Goal: Task Accomplishment & Management: Manage account settings

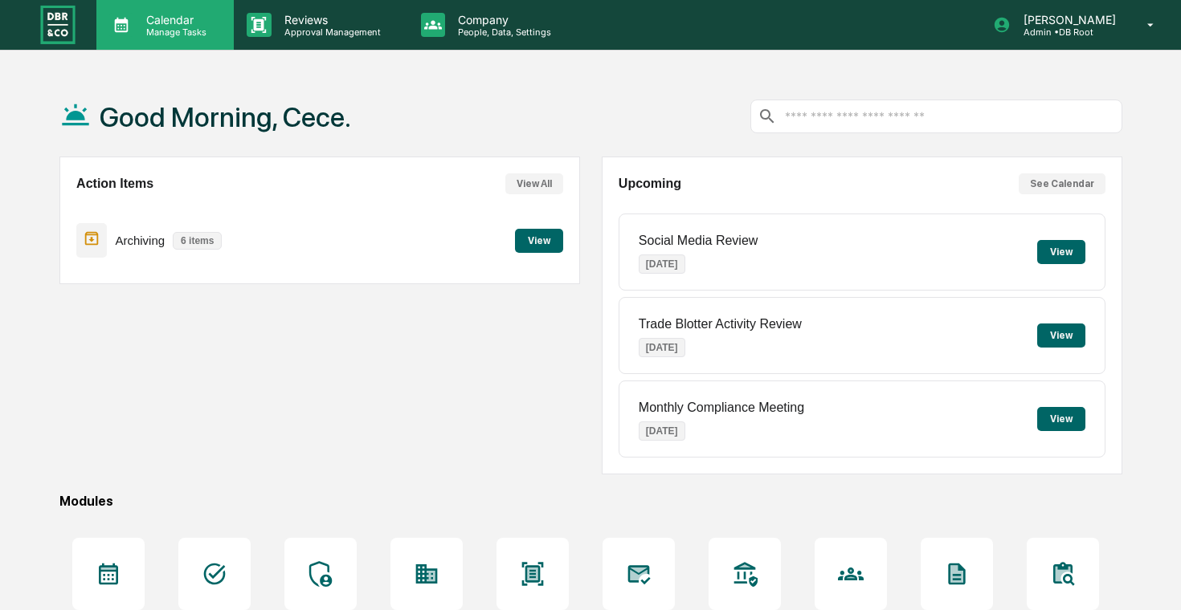
click at [194, 31] on p "Manage Tasks" at bounding box center [173, 32] width 81 height 11
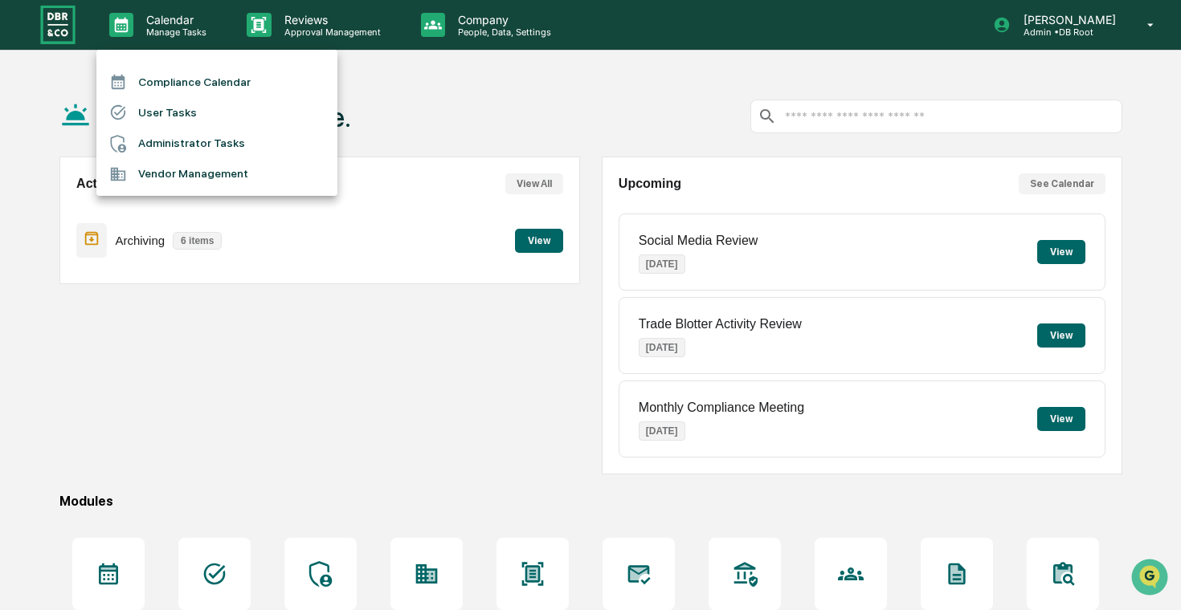
click at [223, 137] on li "Administrator Tasks" at bounding box center [216, 144] width 241 height 31
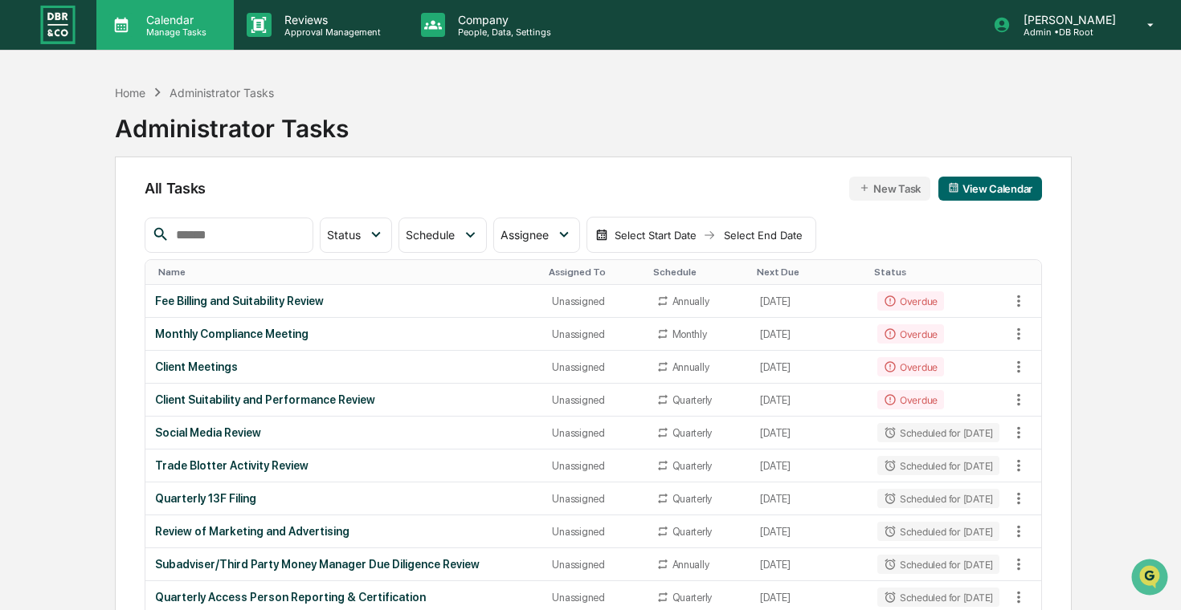
click at [157, 27] on p "Manage Tasks" at bounding box center [173, 32] width 81 height 11
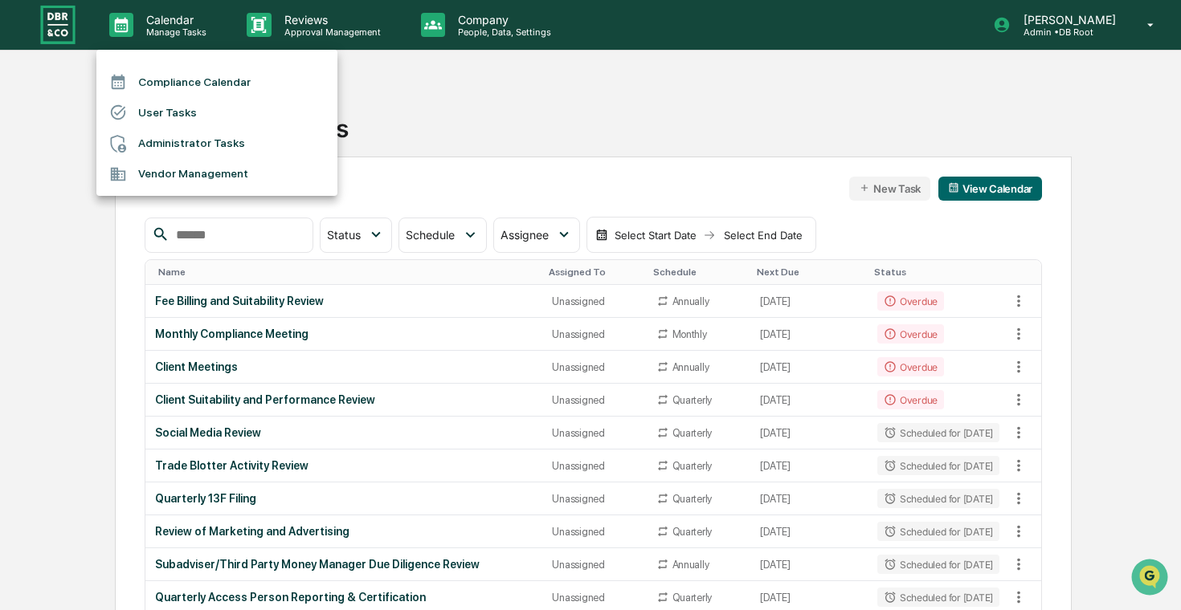
click at [218, 140] on li "Administrator Tasks" at bounding box center [216, 144] width 241 height 31
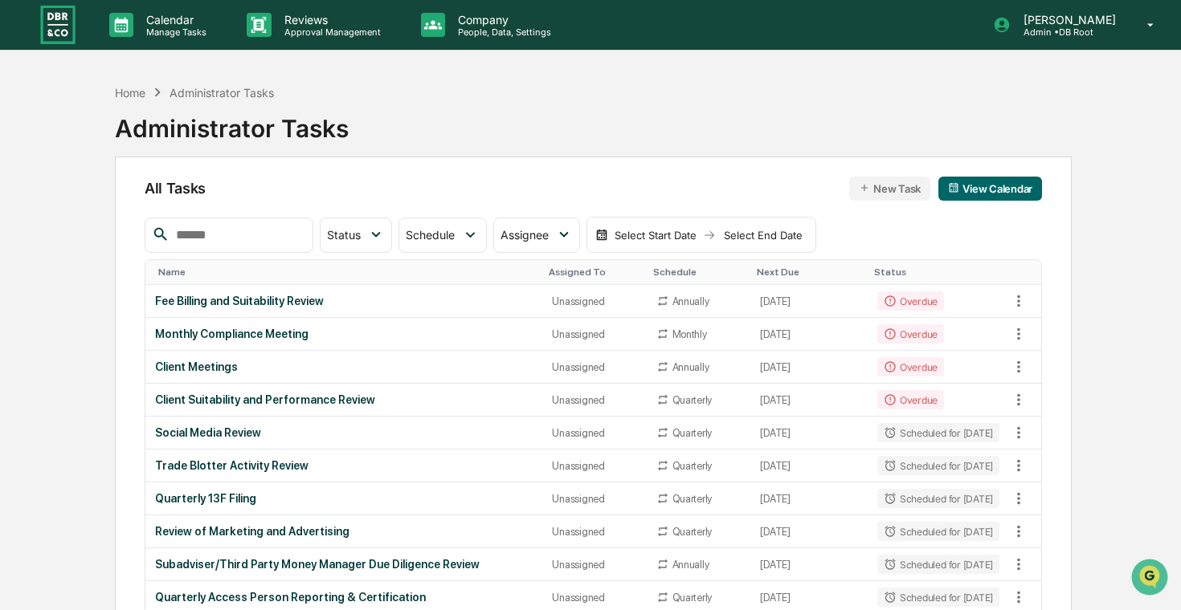
click at [71, 18] on img at bounding box center [58, 24] width 39 height 43
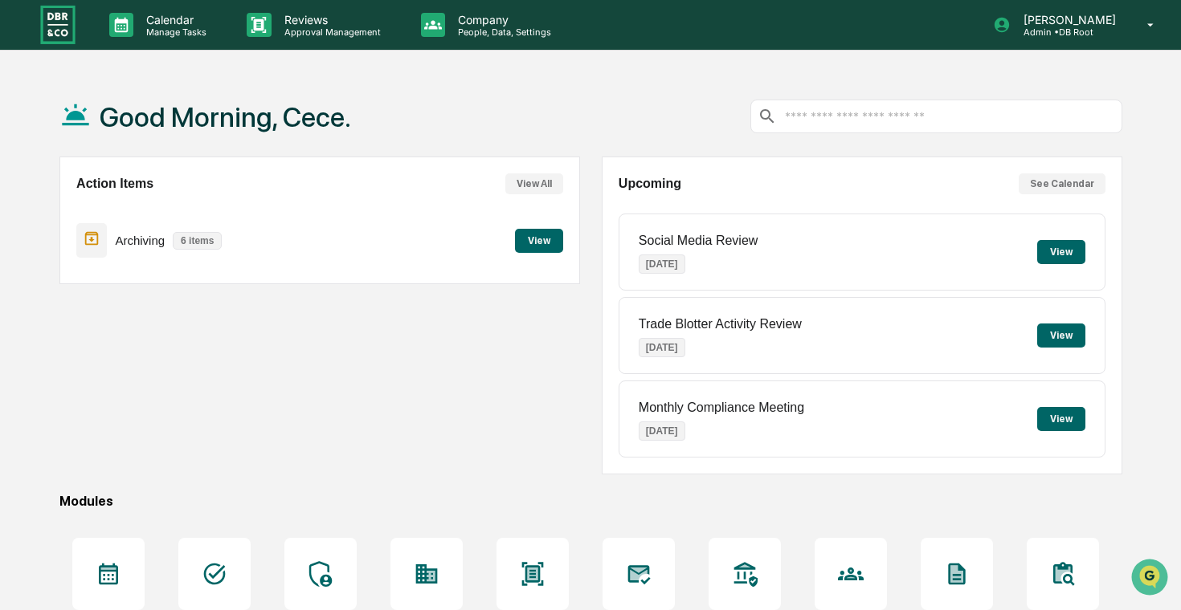
click at [549, 241] on button "View" at bounding box center [539, 241] width 48 height 24
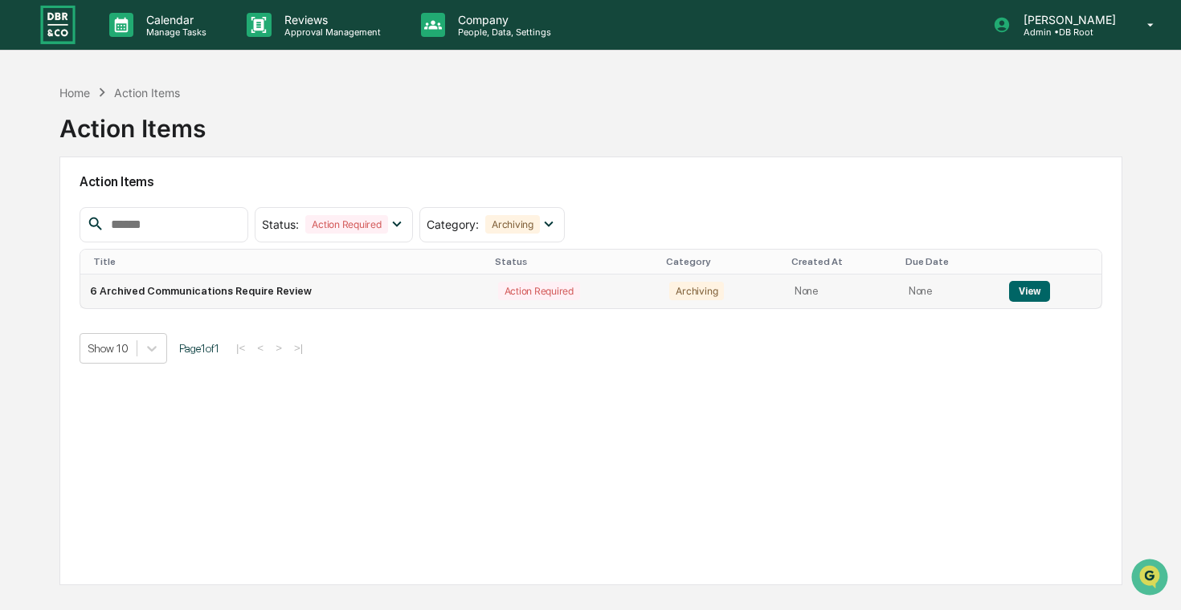
click at [504, 286] on div "Action Required" at bounding box center [539, 291] width 82 height 18
click at [1012, 282] on button "View" at bounding box center [1029, 291] width 41 height 21
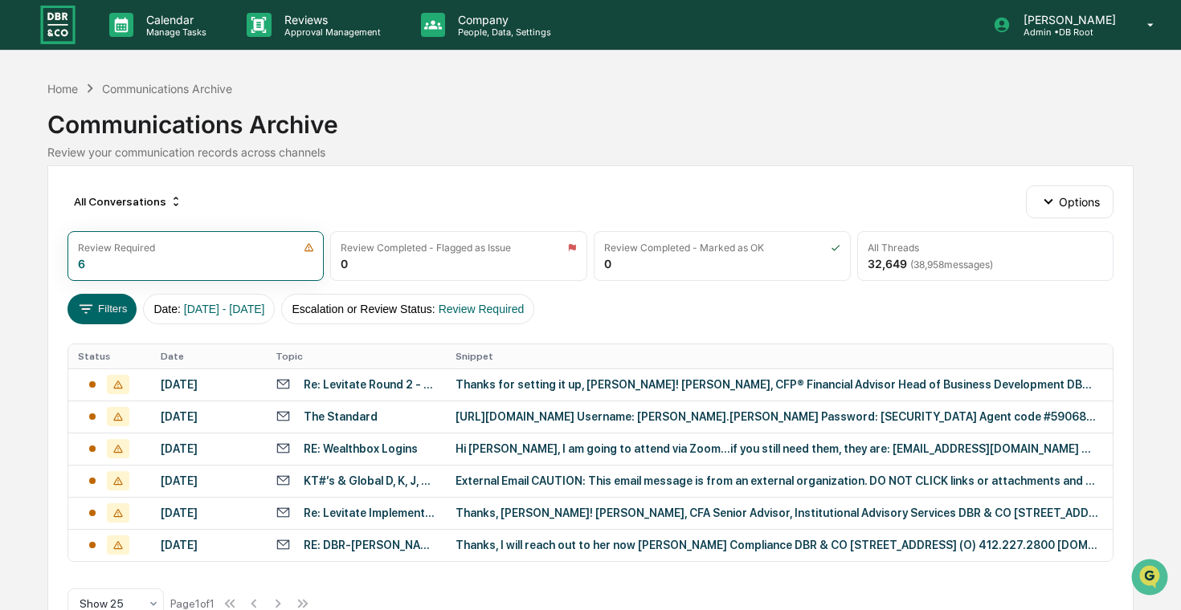
click at [68, 40] on img at bounding box center [58, 24] width 39 height 43
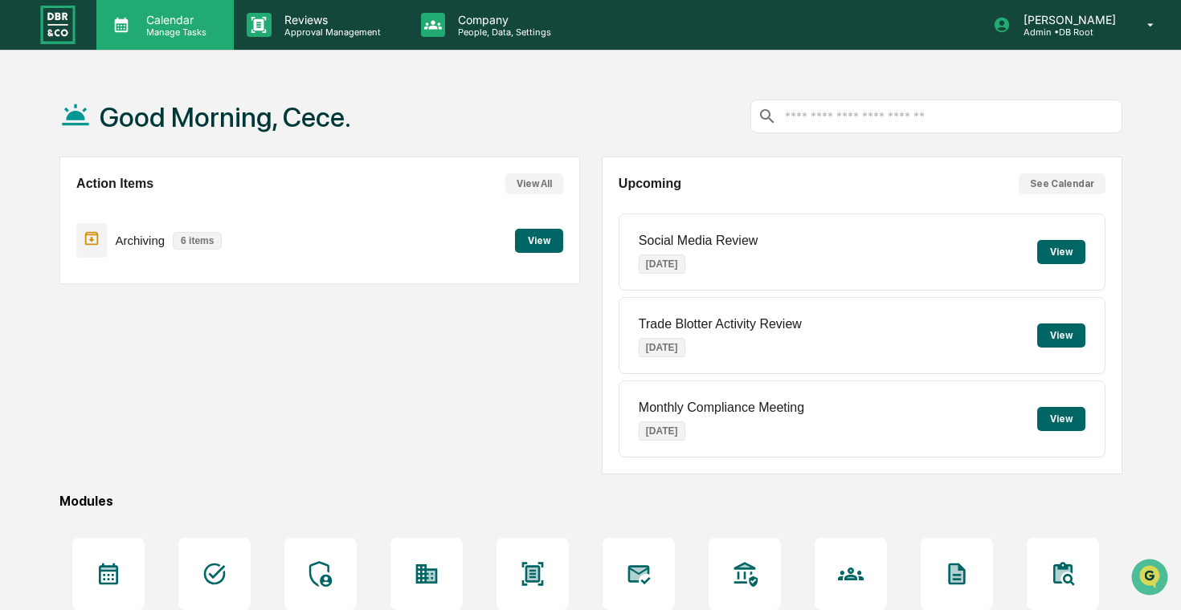
click at [208, 45] on div "Calendar Manage Tasks" at bounding box center [164, 25] width 137 height 50
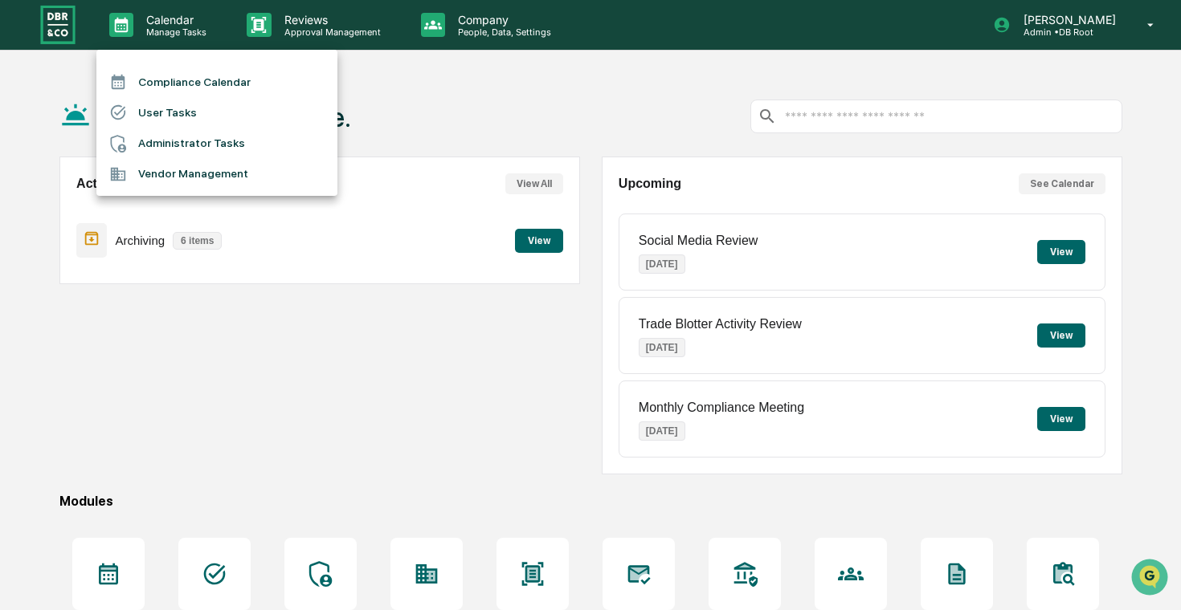
click at [222, 80] on li "Compliance Calendar" at bounding box center [216, 82] width 241 height 31
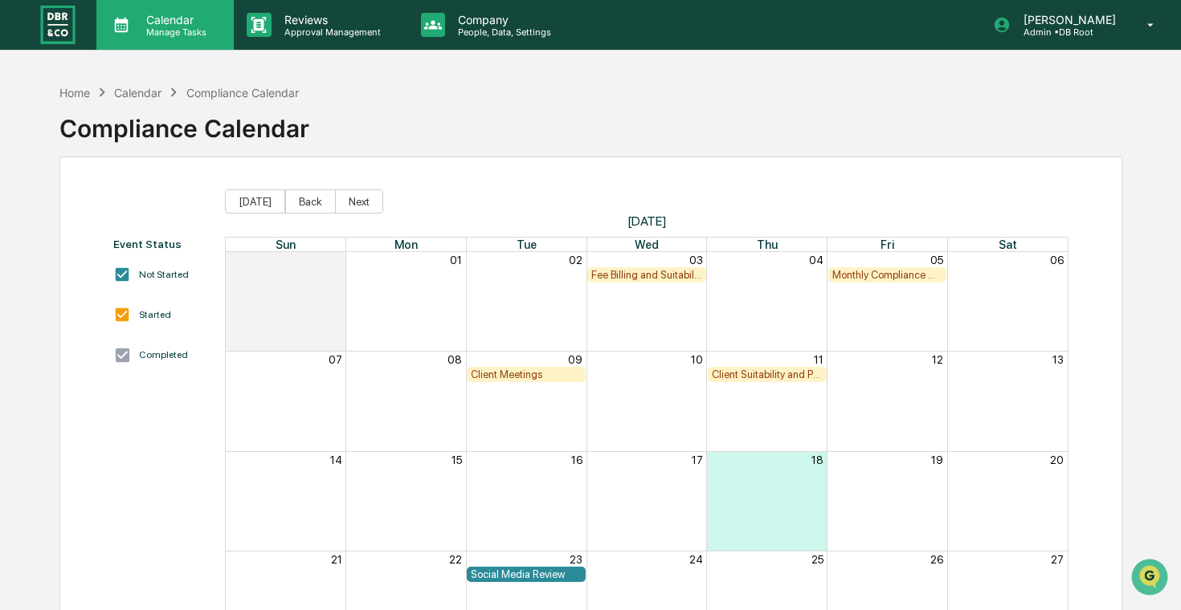
click at [218, 28] on div "Calendar Manage Tasks" at bounding box center [163, 25] width 121 height 25
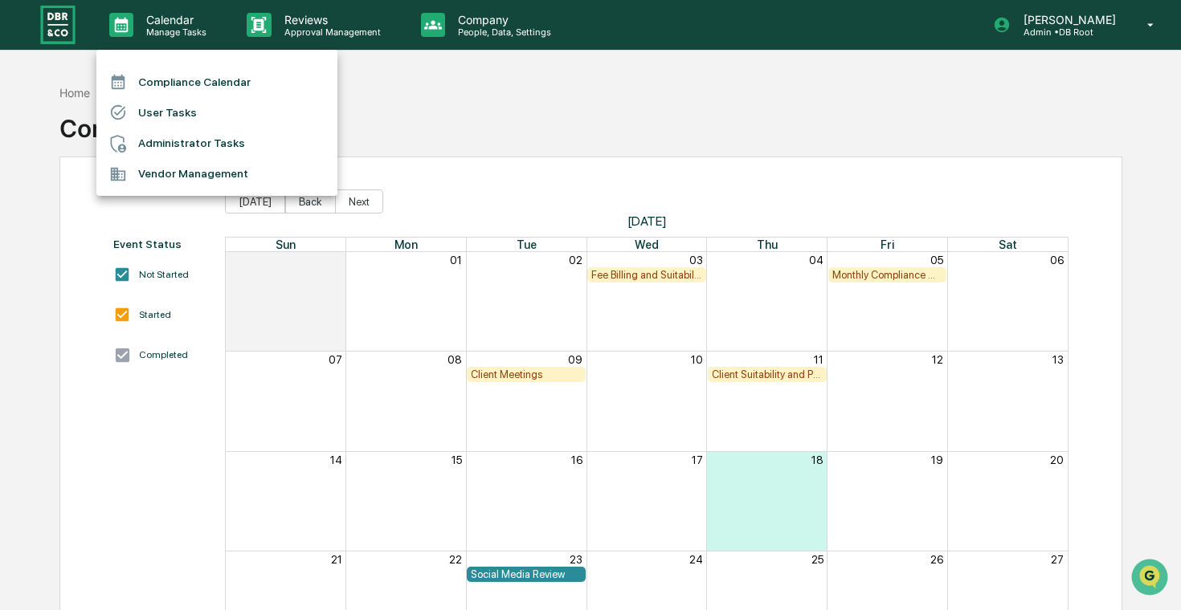
click at [228, 141] on li "Administrator Tasks" at bounding box center [216, 144] width 241 height 31
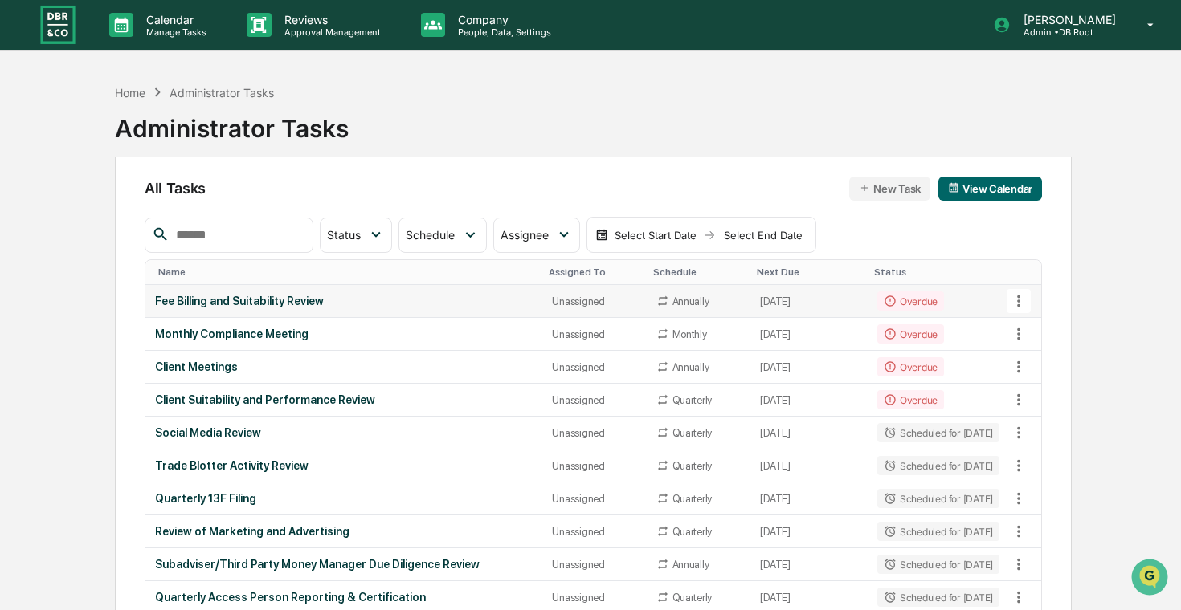
click at [1021, 300] on icon at bounding box center [1019, 301] width 18 height 18
click at [990, 302] on div at bounding box center [590, 305] width 1181 height 610
click at [946, 301] on td "Overdue" at bounding box center [937, 301] width 141 height 33
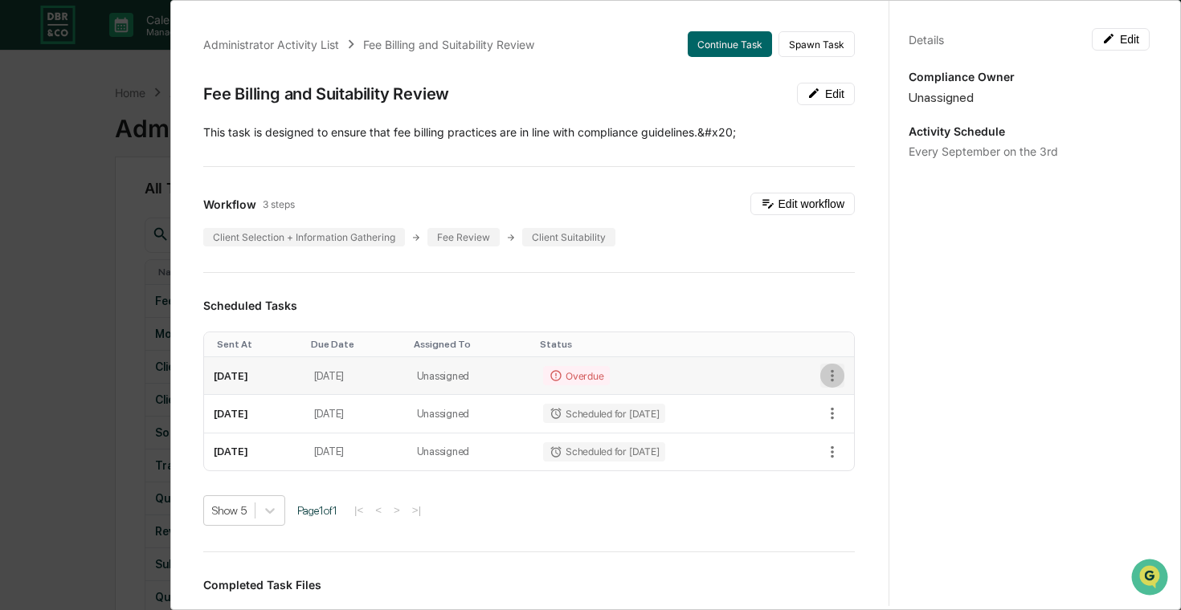
click at [826, 371] on icon "button" at bounding box center [832, 376] width 18 height 18
click at [880, 438] on li "Delete task" at bounding box center [887, 433] width 133 height 30
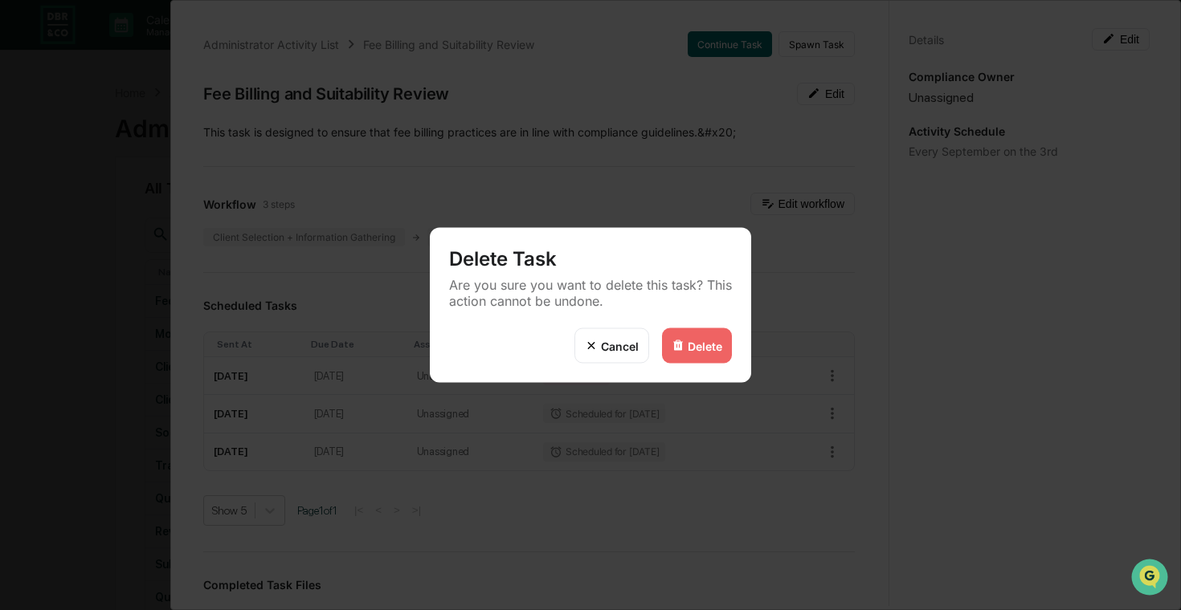
click at [702, 344] on div "Delete" at bounding box center [705, 346] width 35 height 14
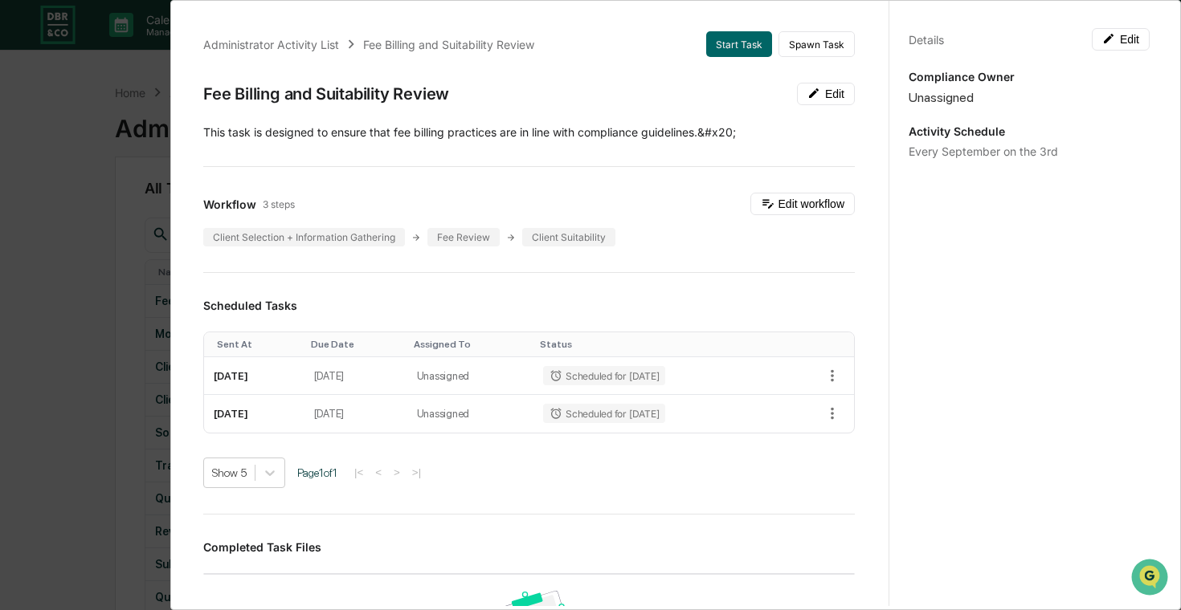
click at [20, 302] on div "Administrator Activity List Fee Billing and Suitability Review Start Task Spawn…" at bounding box center [590, 305] width 1181 height 610
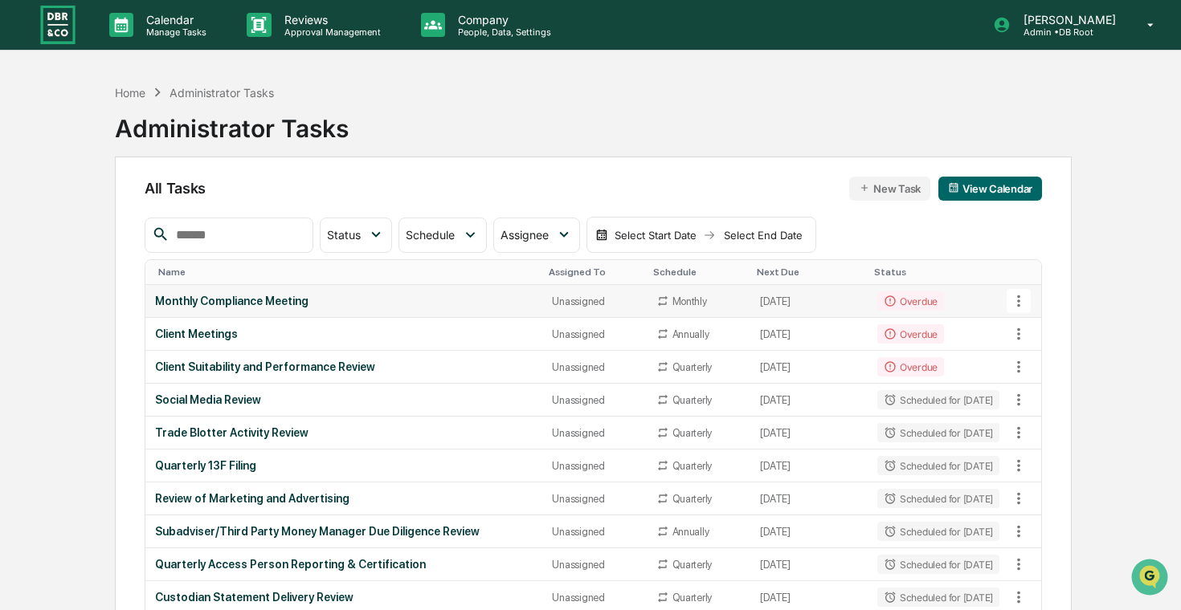
click at [181, 302] on div "Monthly Compliance Meeting" at bounding box center [344, 301] width 378 height 13
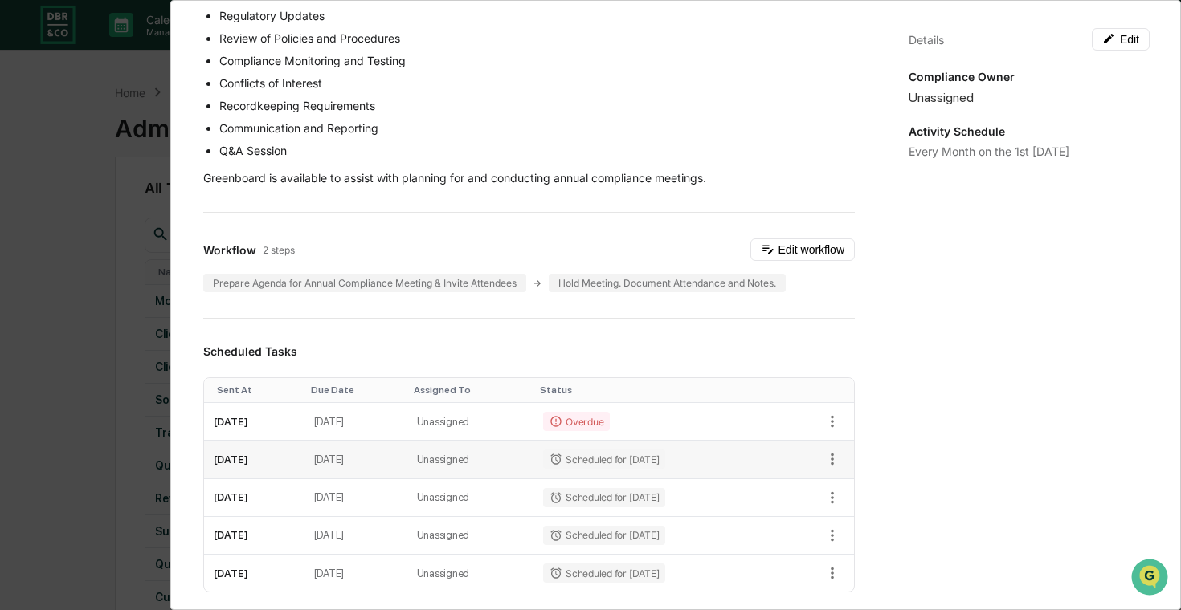
scroll to position [273, 0]
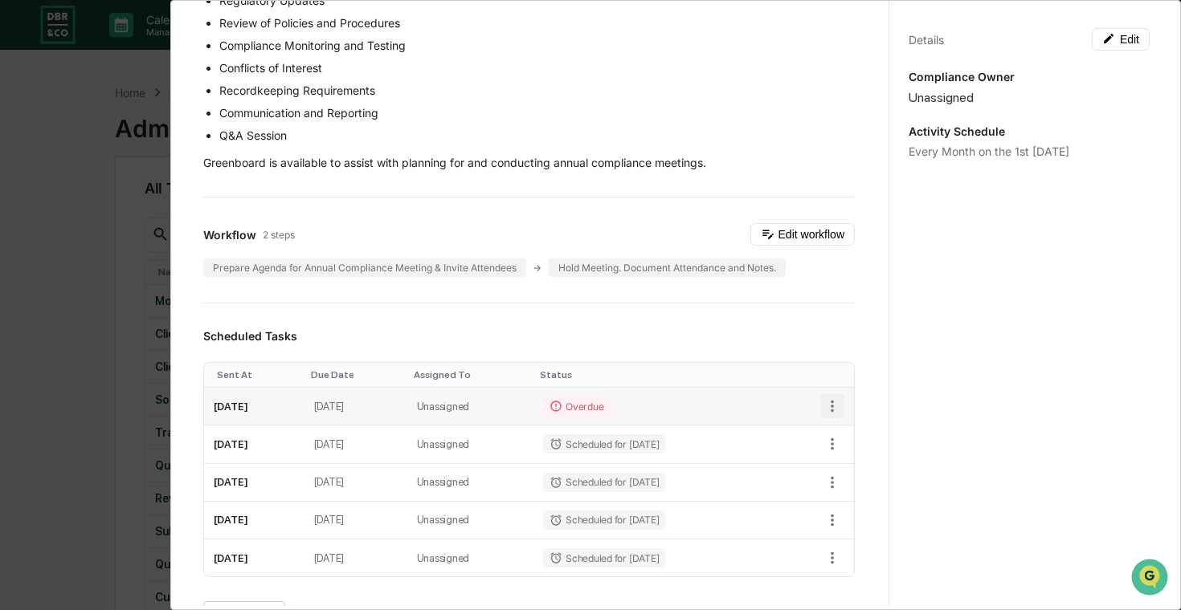
click at [830, 401] on icon "button" at bounding box center [831, 407] width 3 height 12
click at [852, 459] on li "Delete task" at bounding box center [887, 464] width 133 height 30
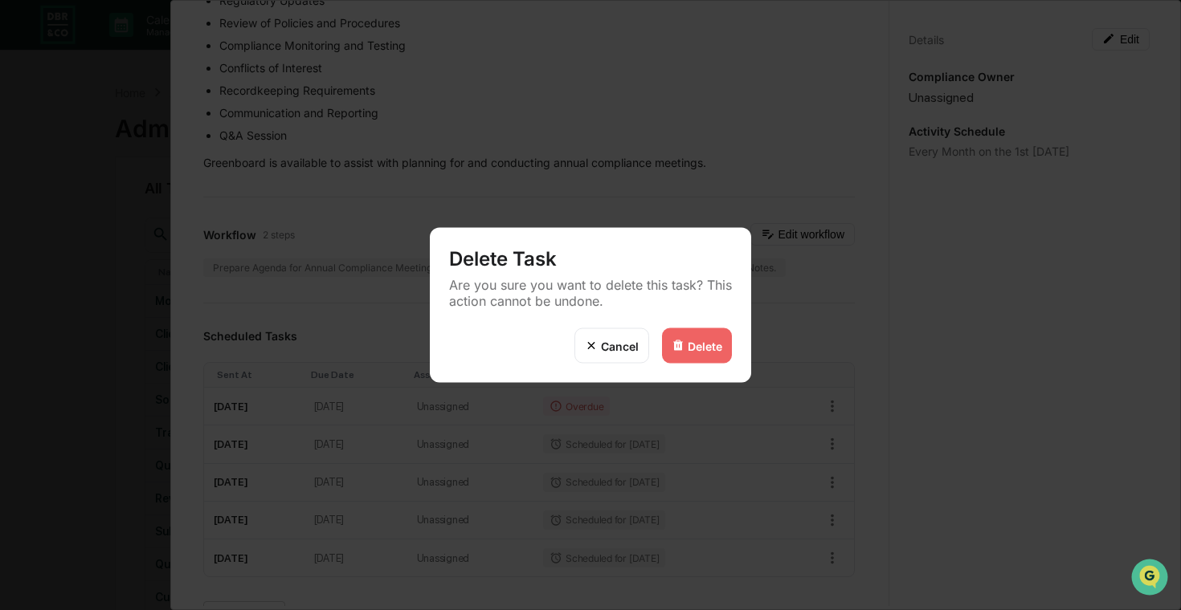
click at [681, 336] on div "Delete" at bounding box center [697, 345] width 70 height 35
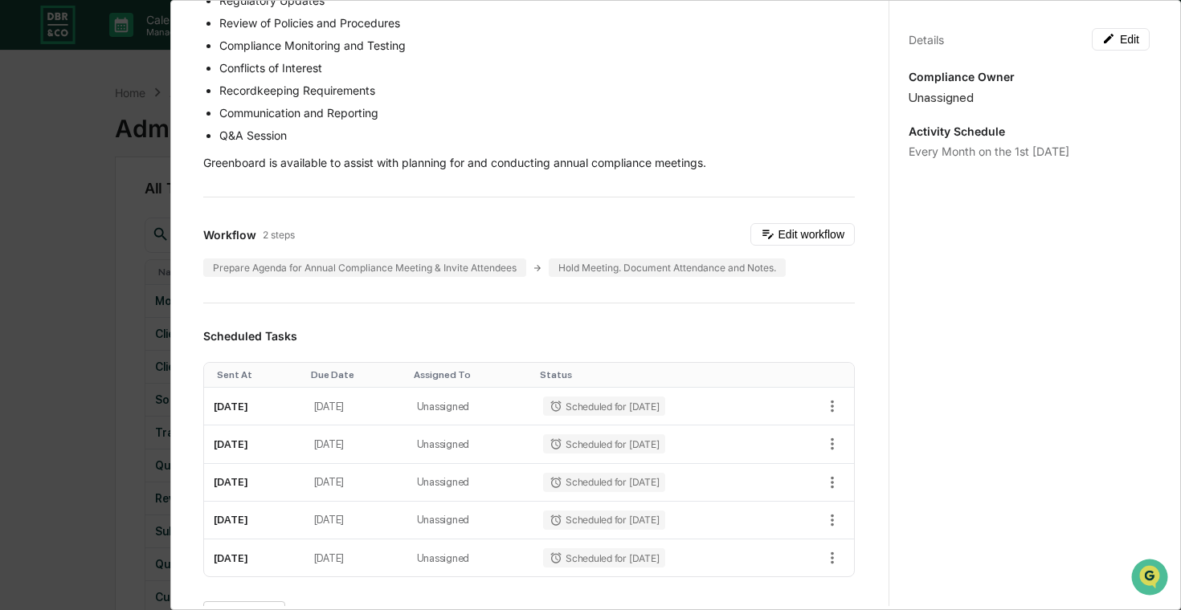
click at [92, 343] on div "Administrator Activity List Monthly Compliance Meeting Start Task Spawn Task Mo…" at bounding box center [590, 305] width 1181 height 610
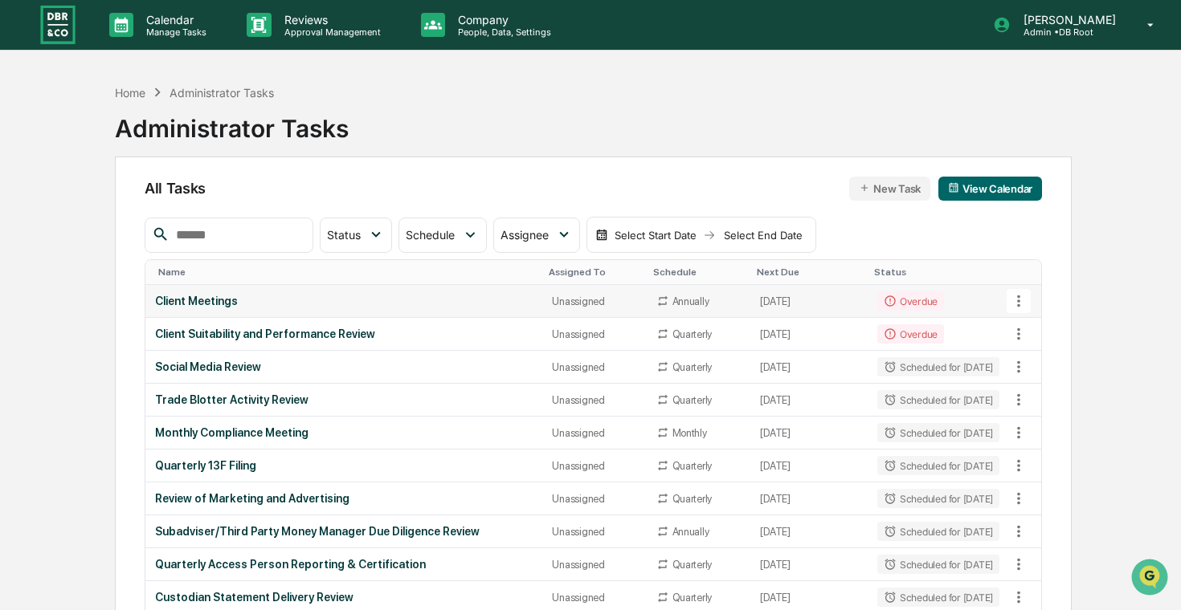
click at [246, 300] on div "Client Meetings" at bounding box center [344, 301] width 378 height 13
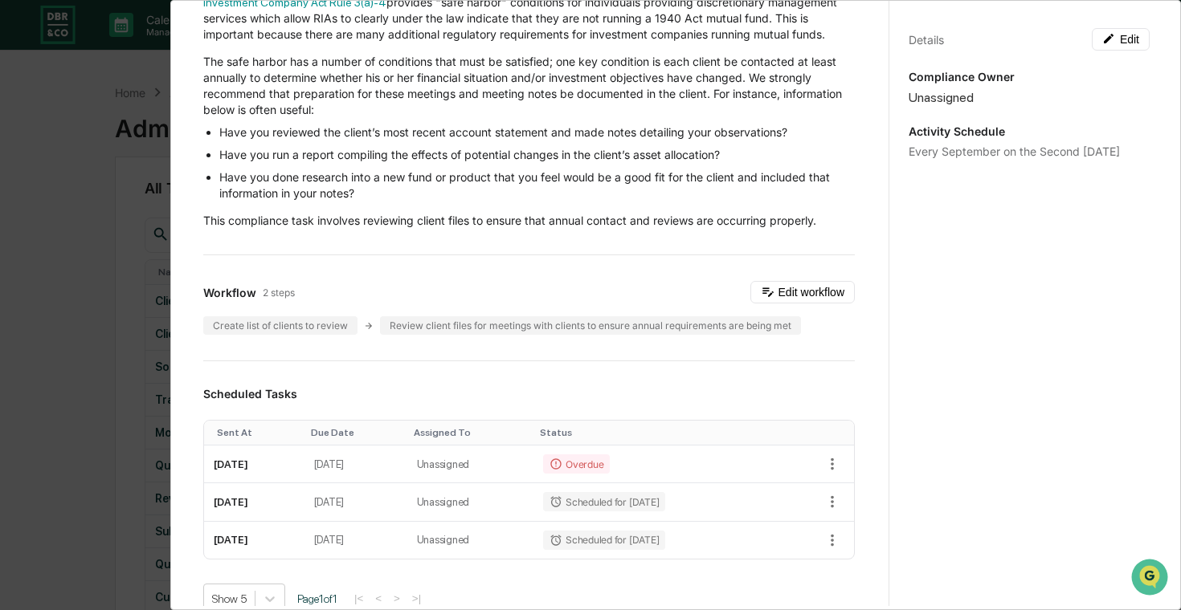
scroll to position [162, 0]
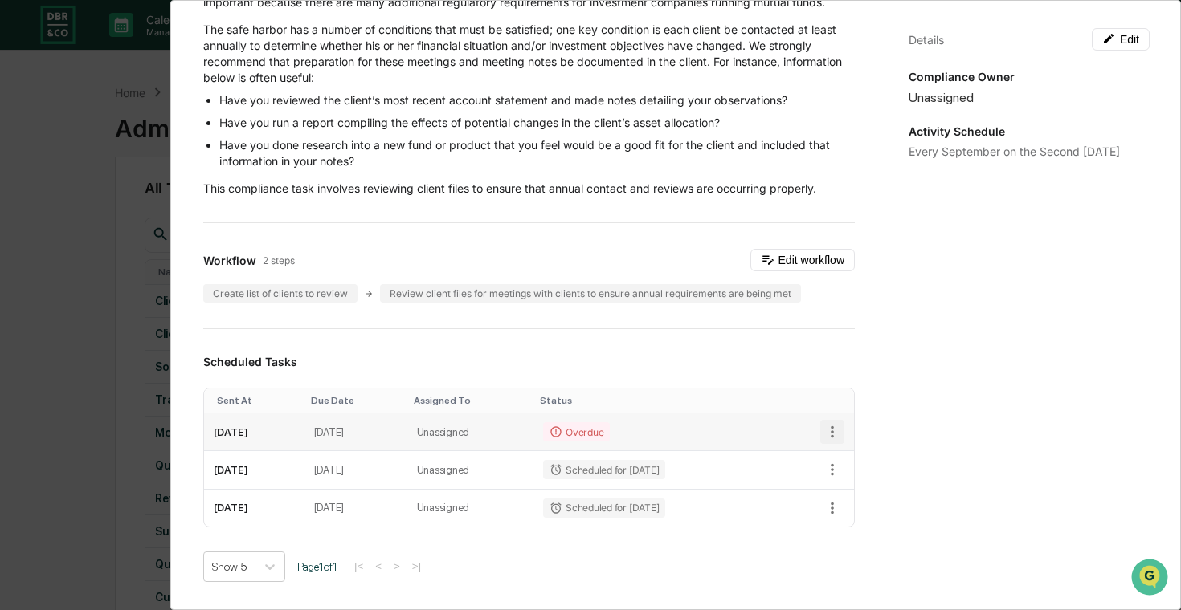
click at [828, 429] on icon "button" at bounding box center [832, 432] width 18 height 18
click at [847, 484] on li "Delete task" at bounding box center [887, 490] width 133 height 30
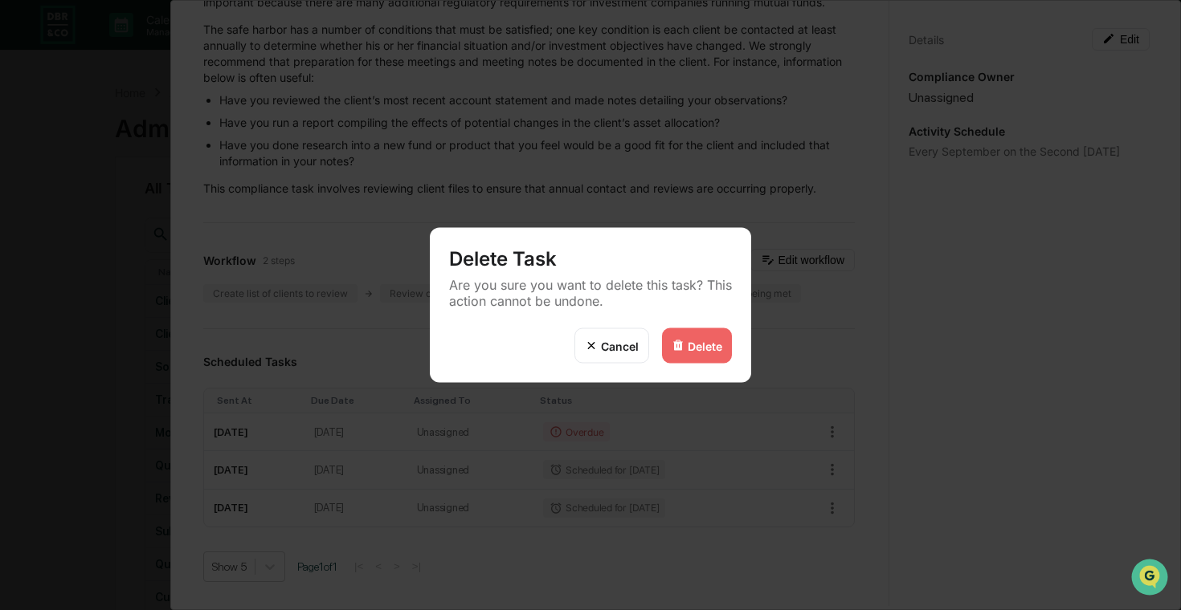
click at [704, 339] on div "Delete" at bounding box center [705, 346] width 35 height 14
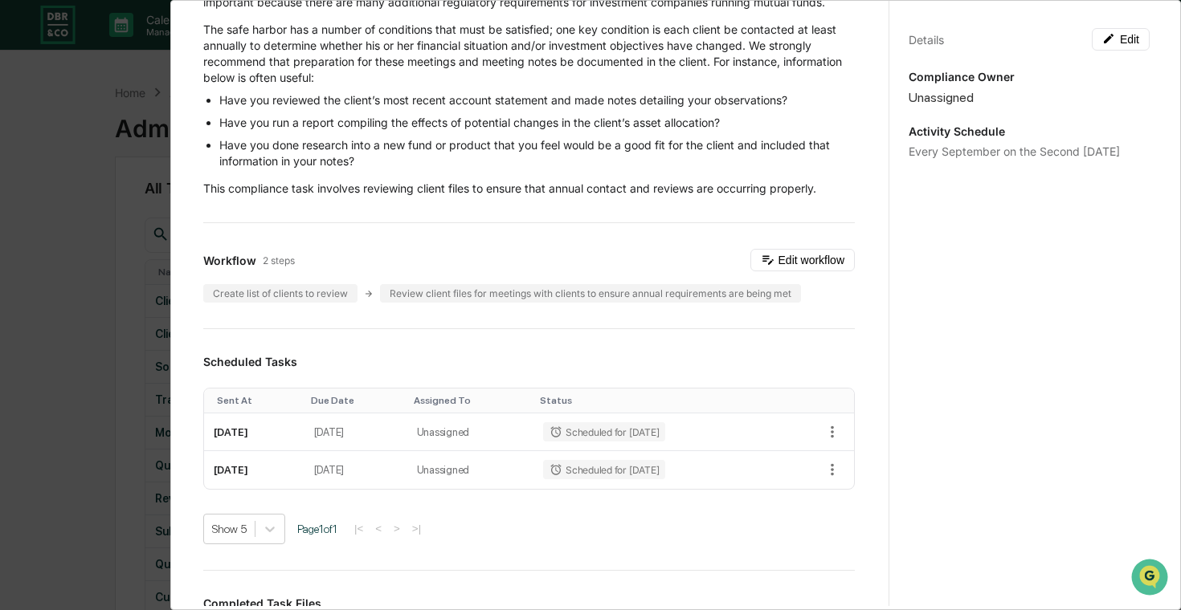
click at [76, 380] on div "Administrator Activity List Client Meetings Start Task Spawn Task Client Meetin…" at bounding box center [590, 305] width 1181 height 610
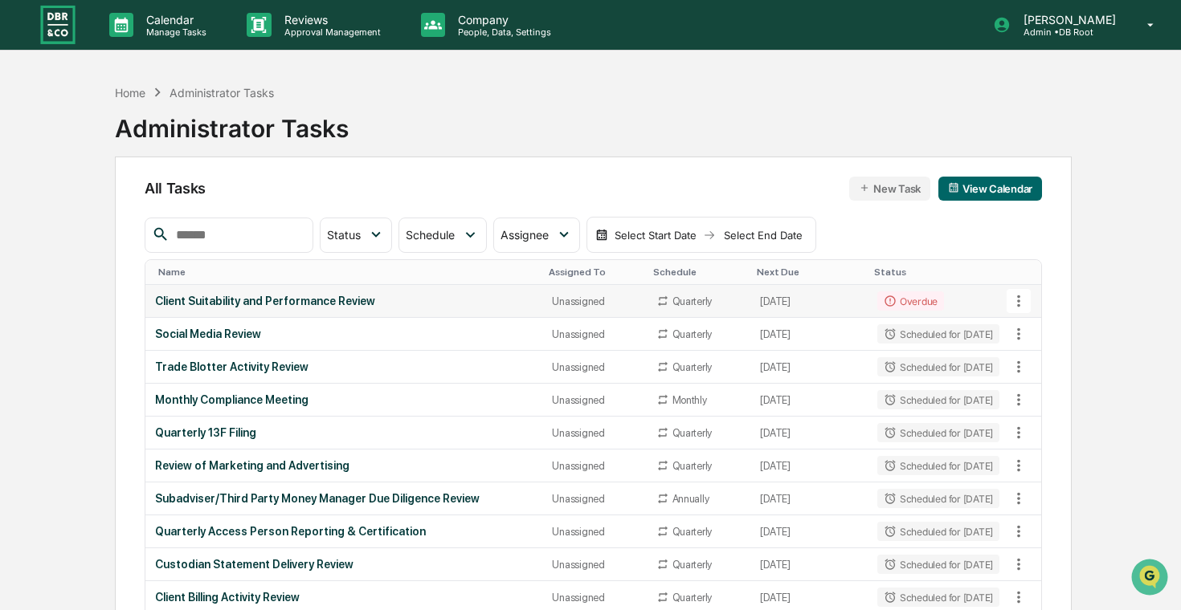
click at [266, 300] on div "Client Suitability and Performance Review" at bounding box center [344, 301] width 378 height 13
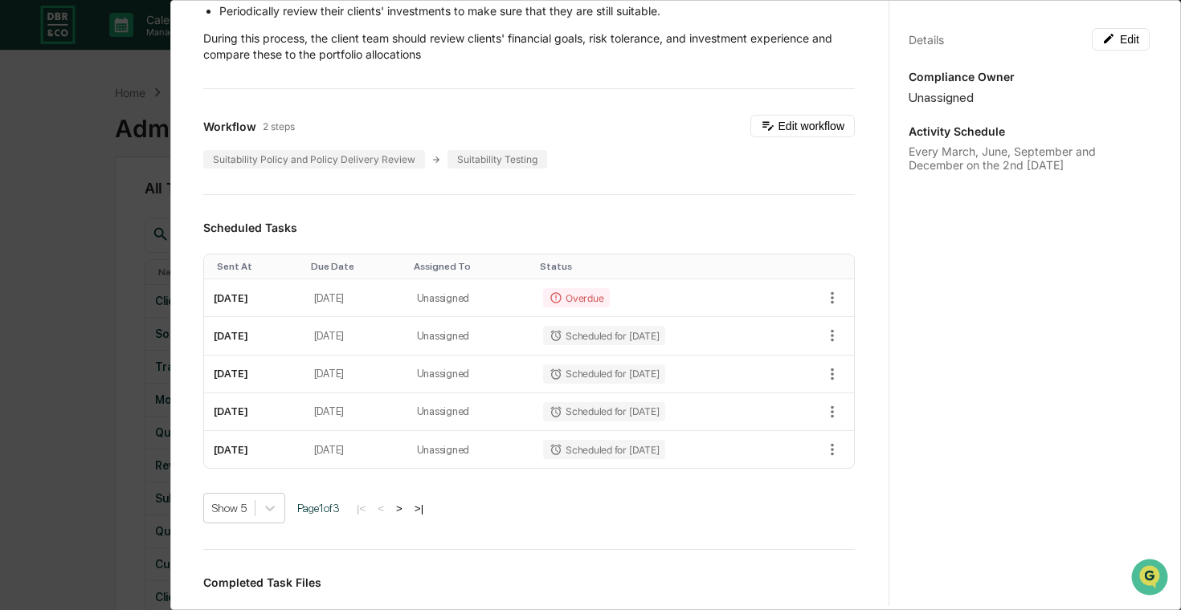
scroll to position [391, 0]
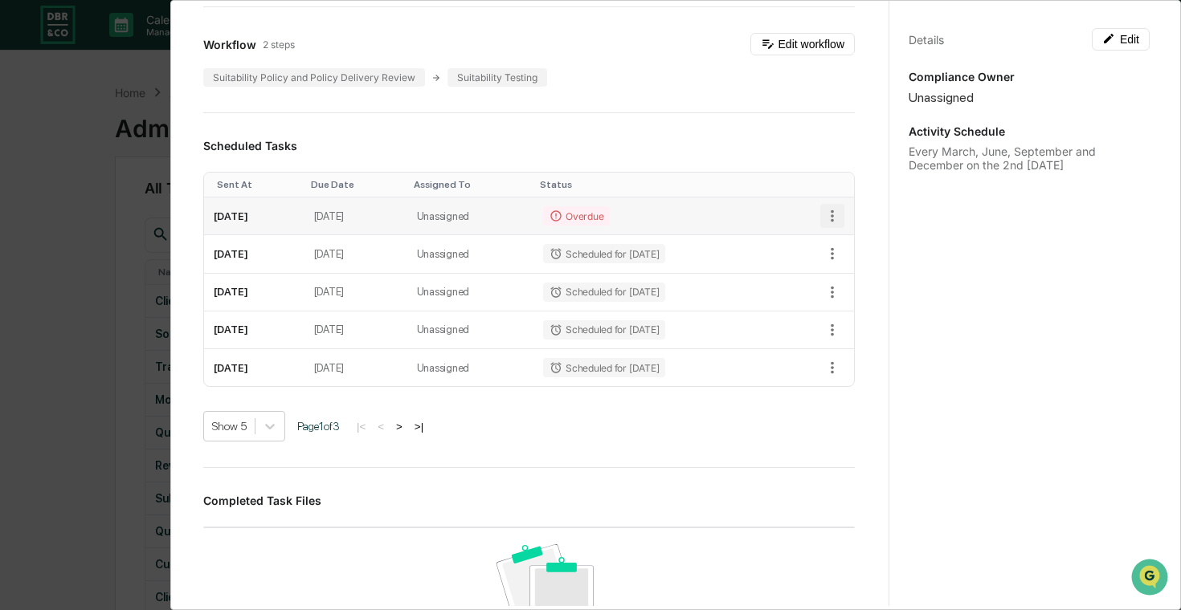
click at [836, 217] on icon "button" at bounding box center [832, 216] width 18 height 18
click at [839, 272] on img at bounding box center [840, 273] width 13 height 13
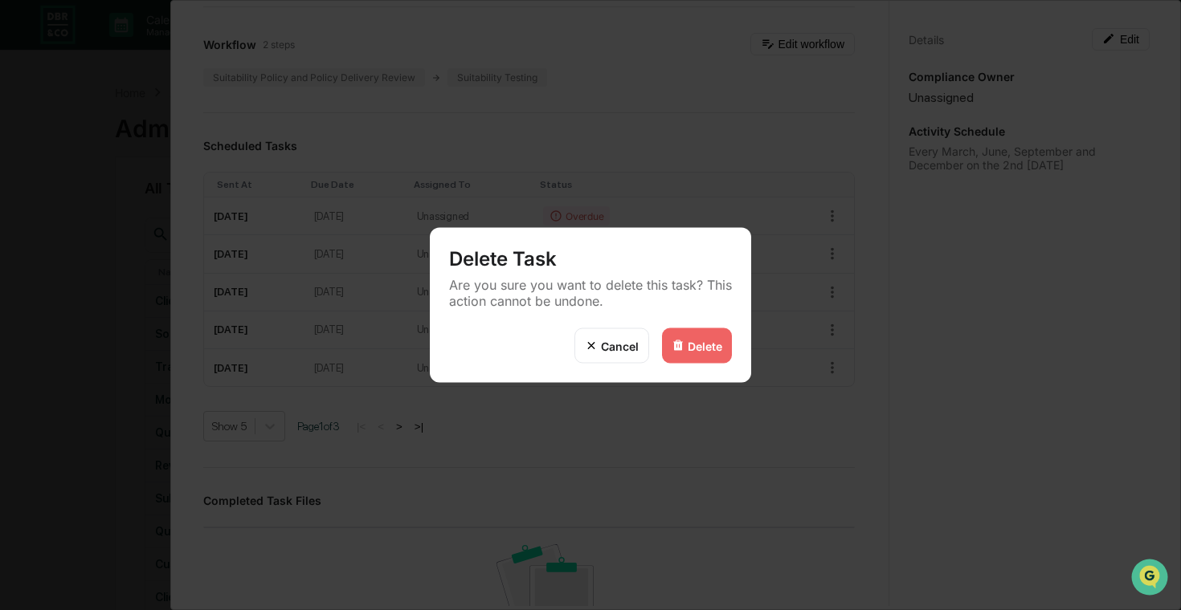
click at [679, 324] on div "Delete Task Are you sure you want to delete this task? This action cannot be un…" at bounding box center [590, 278] width 321 height 100
click at [682, 346] on img at bounding box center [677, 346] width 13 height 13
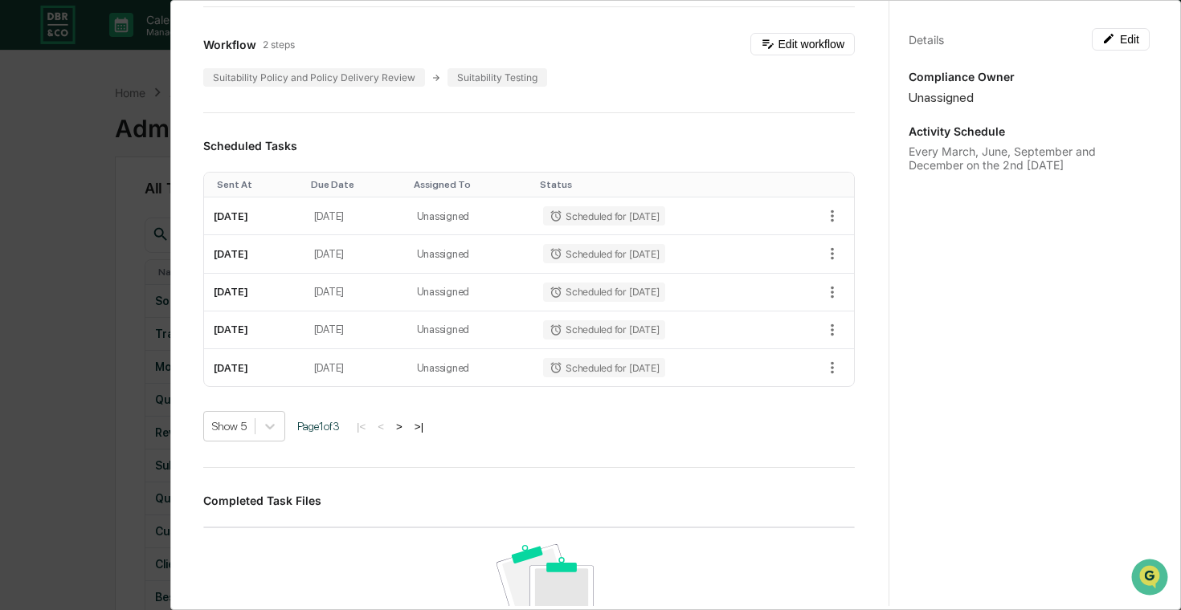
click at [88, 278] on div "Administrator Activity List Client Suitability and Performance Review Start Tas…" at bounding box center [590, 305] width 1181 height 610
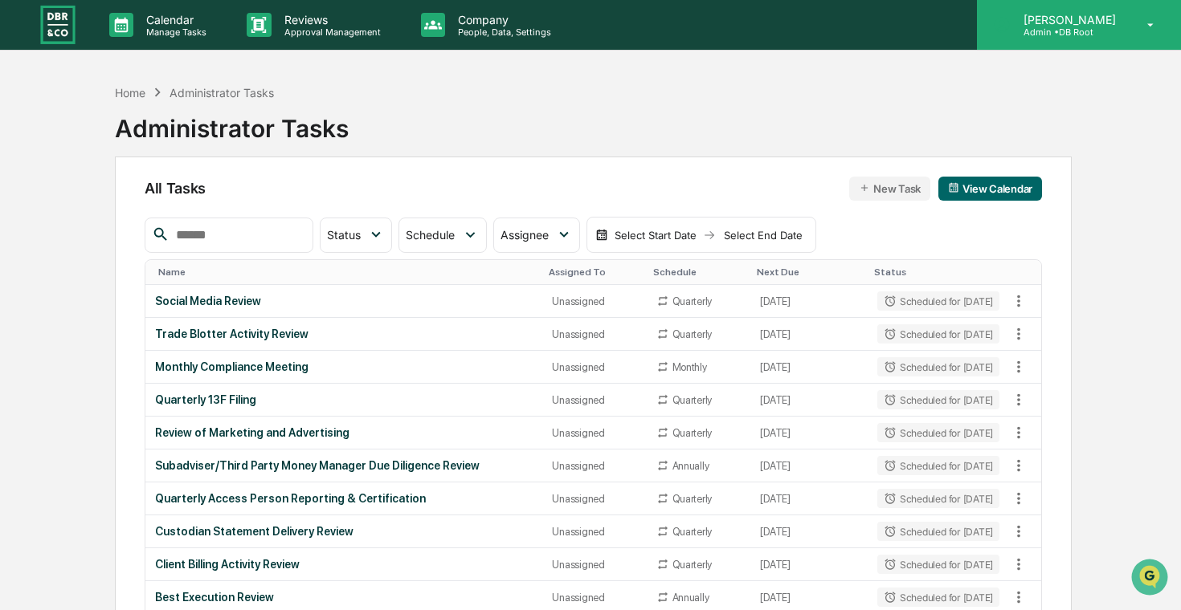
click at [1010, 31] on icon at bounding box center [1002, 25] width 18 height 18
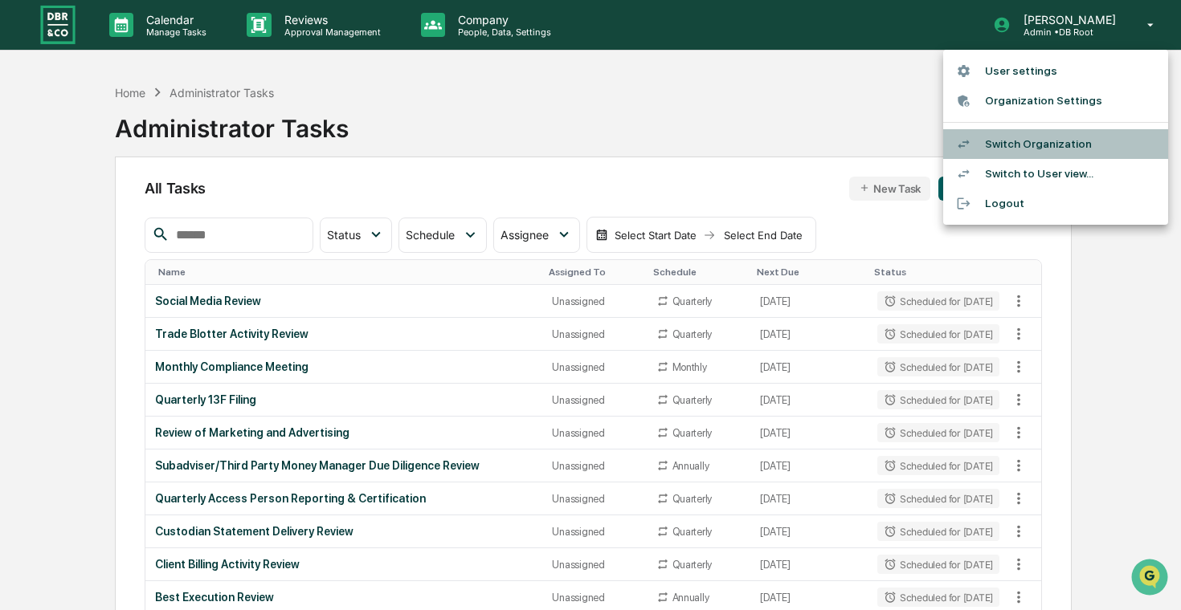
click at [1053, 146] on li "Switch Organization" at bounding box center [1055, 144] width 225 height 30
